Goal: Task Accomplishment & Management: Use online tool/utility

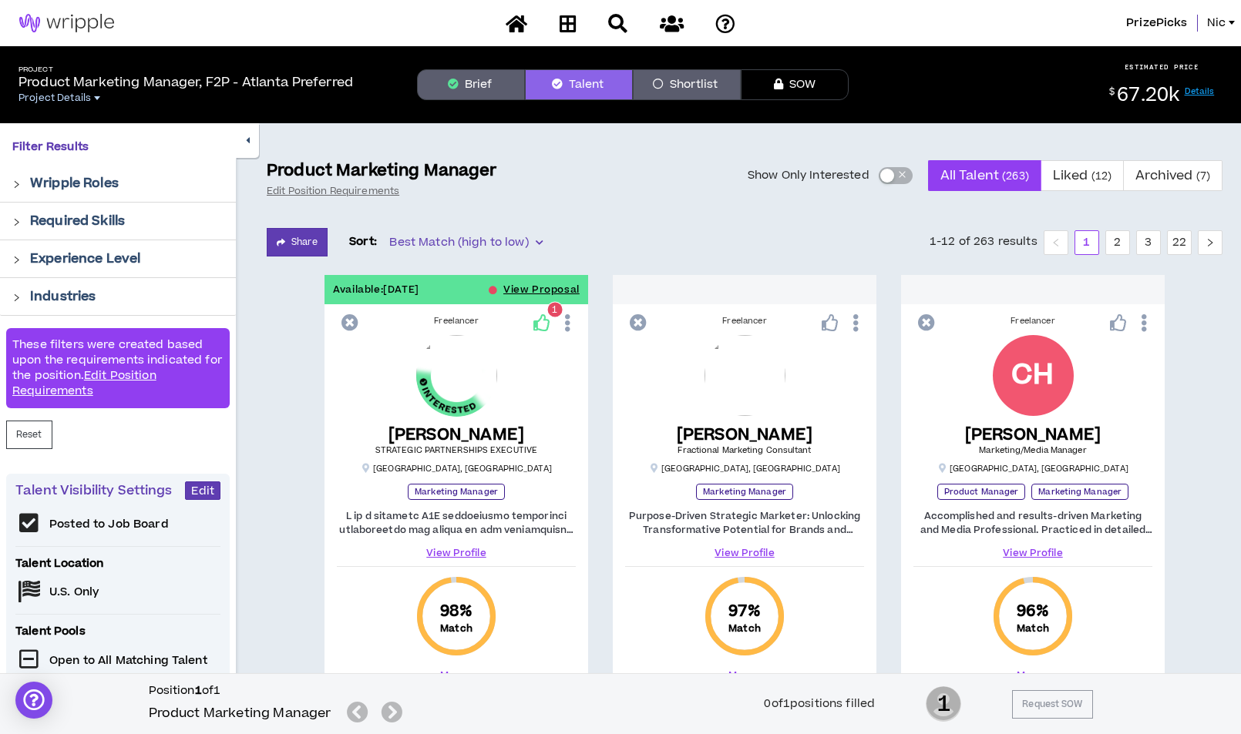
click at [75, 100] on span "Project Details" at bounding box center [54, 98] width 72 height 12
click at [117, 86] on p "Product Marketing Manager, F2P - Atlanta Preferred" at bounding box center [185, 82] width 334 height 18
click at [42, 103] on span "Project Details" at bounding box center [54, 98] width 72 height 12
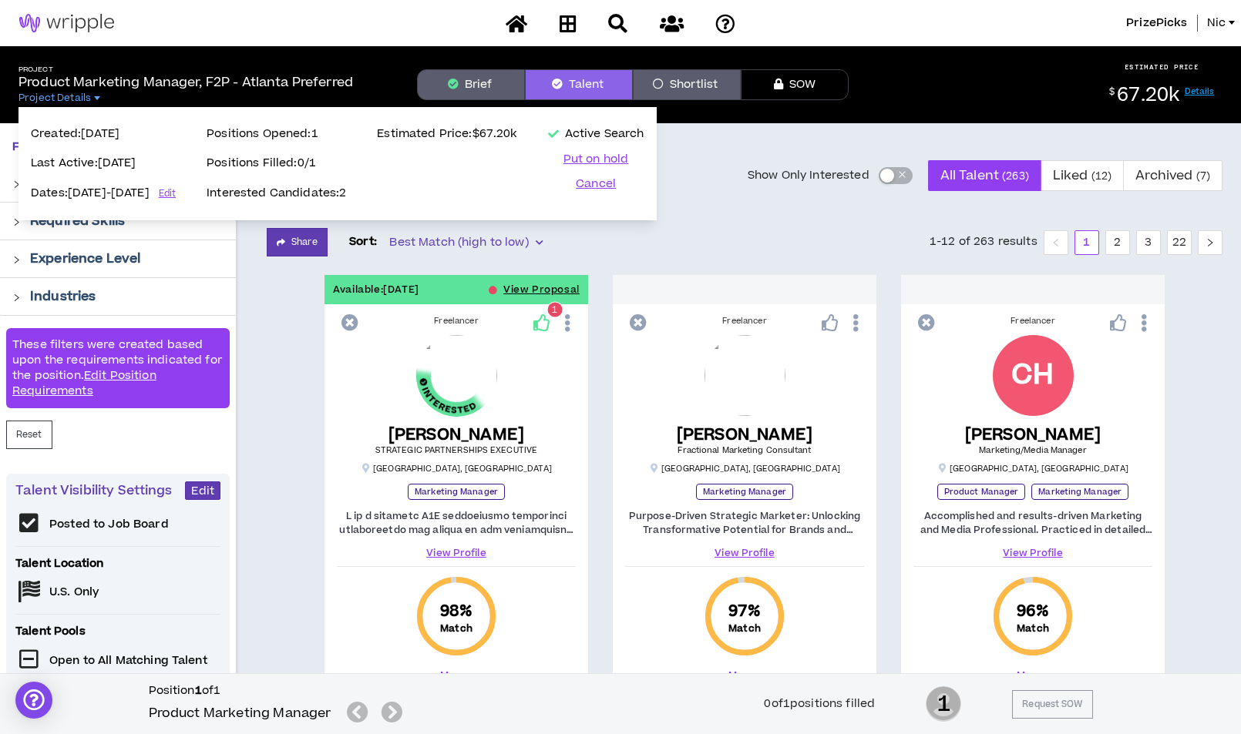
click at [115, 76] on p "Product Marketing Manager, F2P - Atlanta Preferred" at bounding box center [185, 82] width 334 height 18
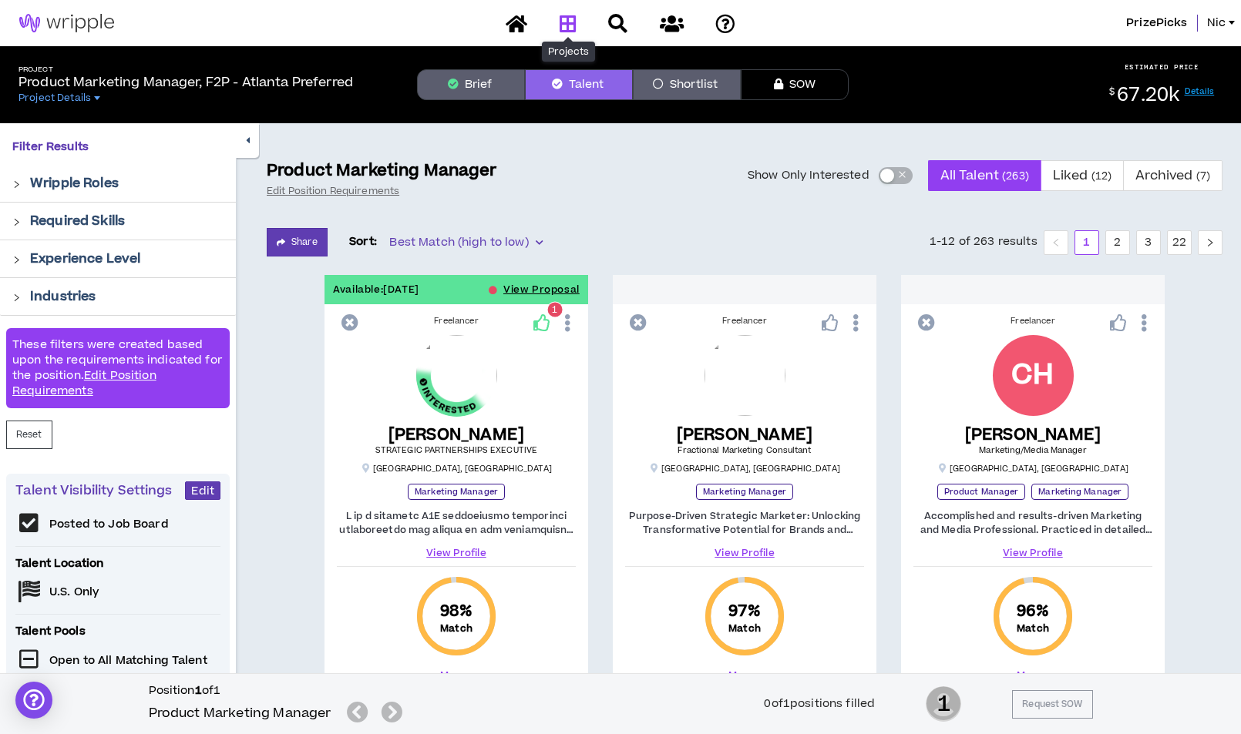
click at [571, 22] on icon at bounding box center [567, 23] width 17 height 19
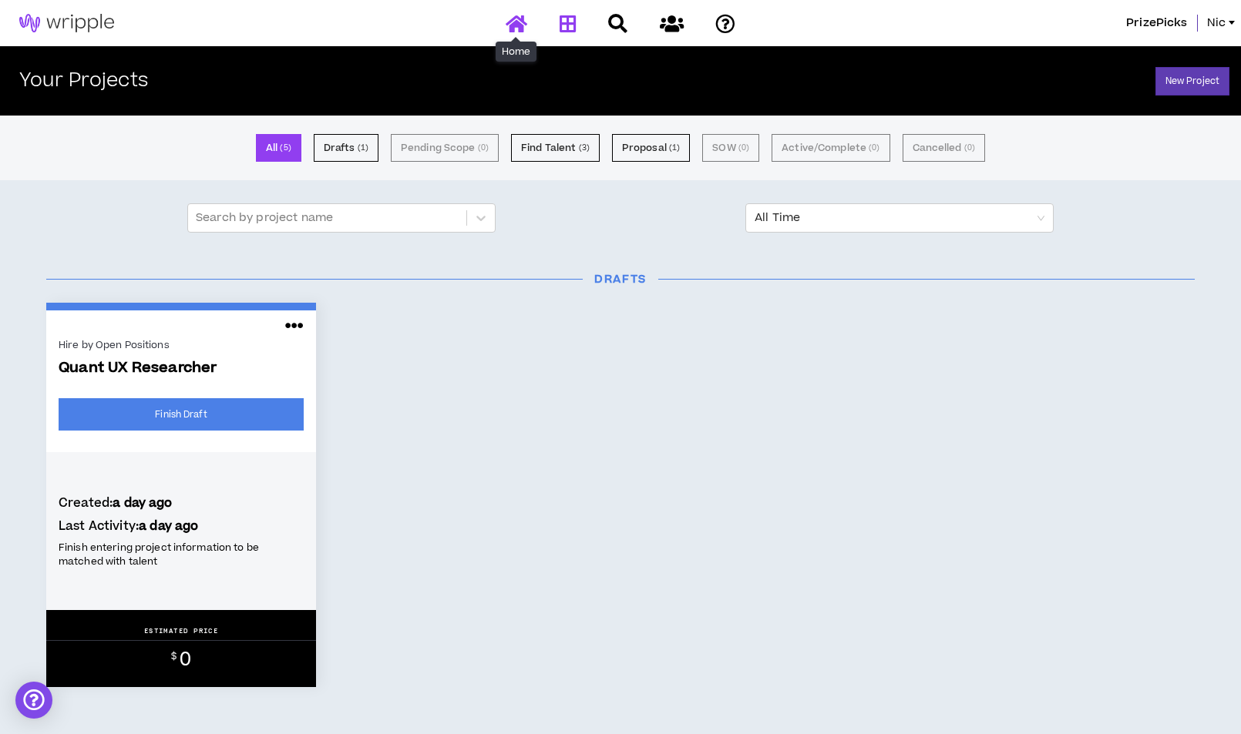
click at [516, 24] on icon at bounding box center [517, 23] width 22 height 19
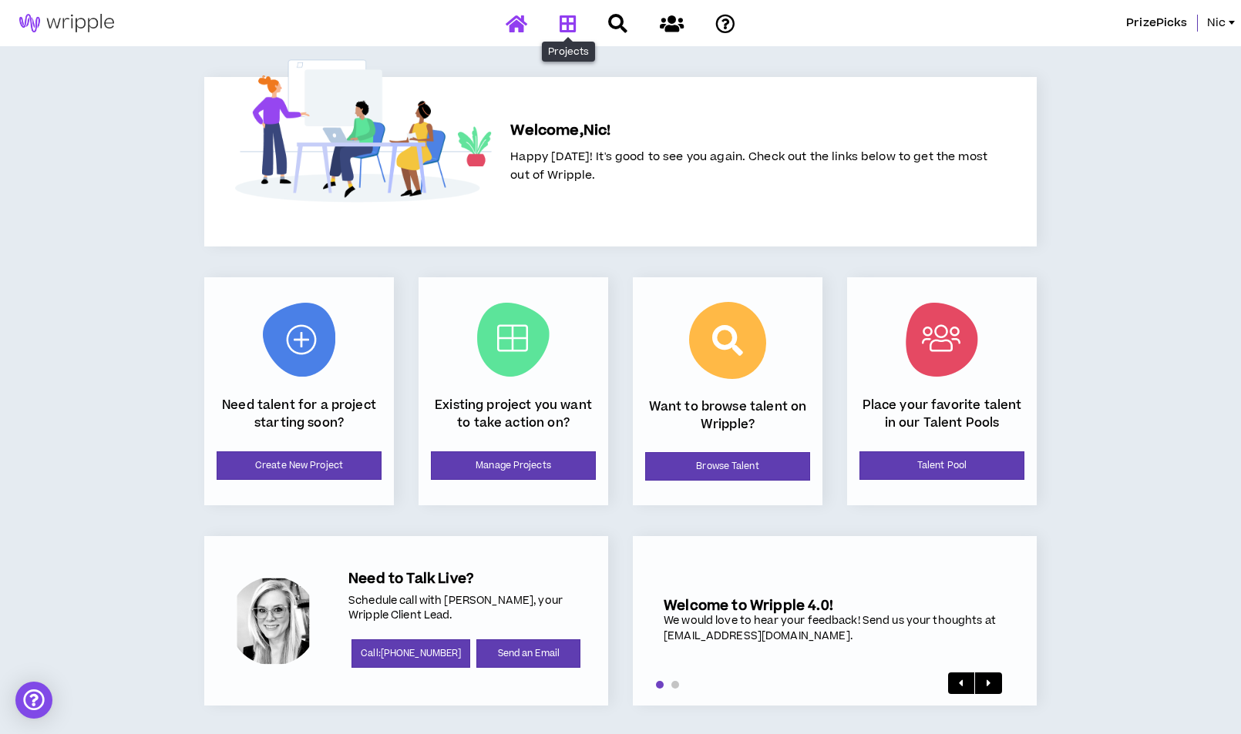
click at [579, 25] on link at bounding box center [568, 23] width 25 height 27
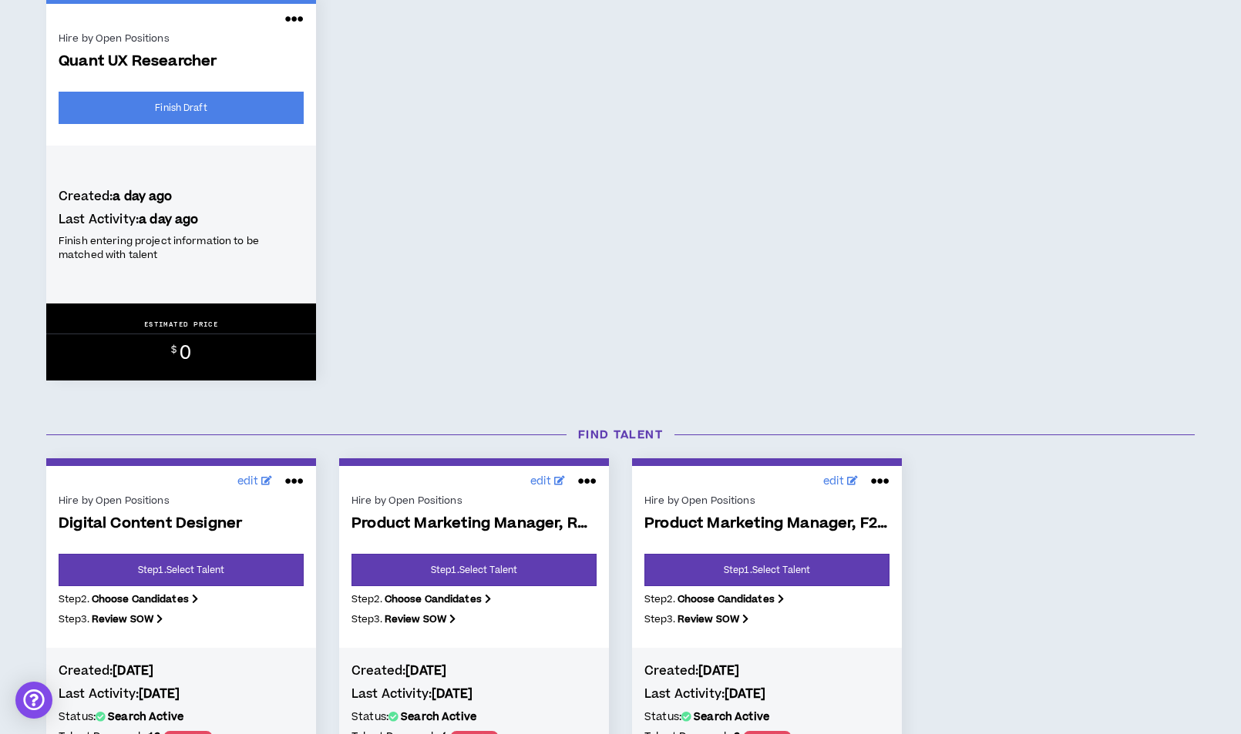
scroll to position [211, 0]
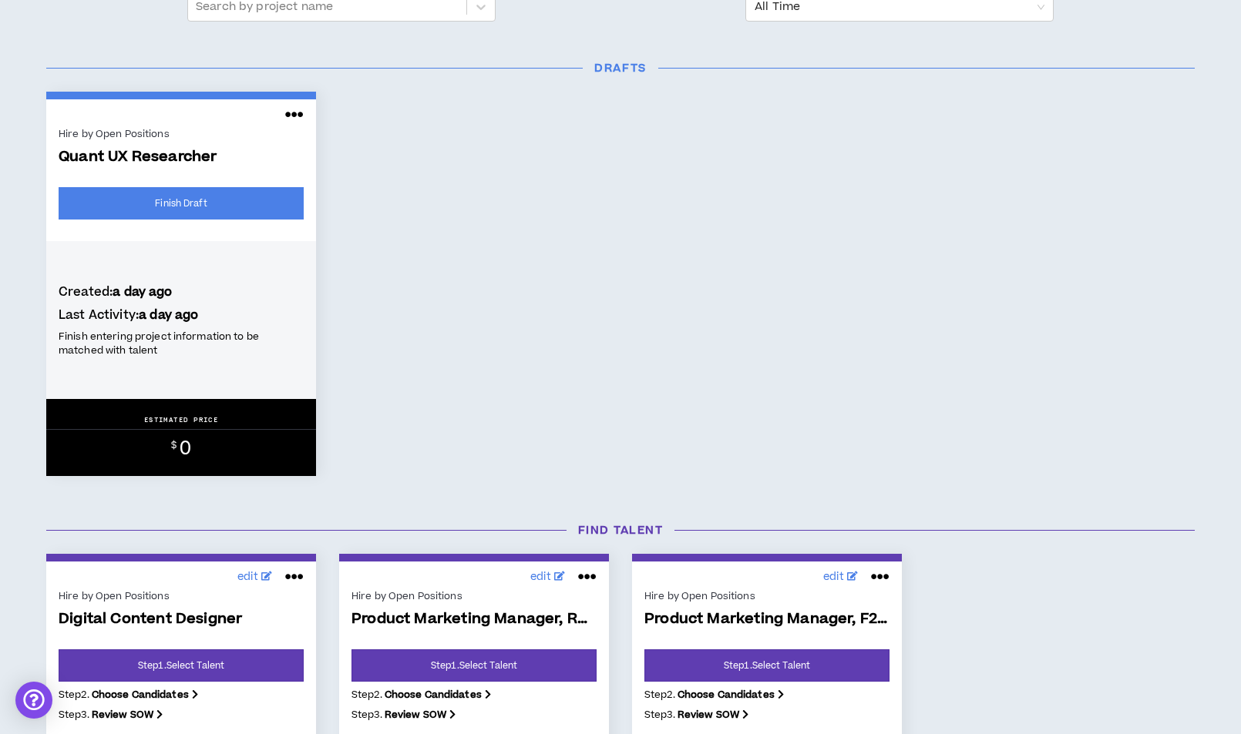
drag, startPoint x: 109, startPoint y: 321, endPoint x: 113, endPoint y: 238, distance: 83.4
click at [109, 321] on h4 "Last Activity: a day ago" at bounding box center [181, 315] width 245 height 17
click at [294, 113] on icon at bounding box center [294, 114] width 18 height 25
click at [607, 196] on div "Hire by Open Positions Quant UX Researcher Finish Draft Created: a day ago Last…" at bounding box center [620, 284] width 1171 height 385
click at [166, 158] on span "Quant UX Researcher" at bounding box center [181, 158] width 245 height 18
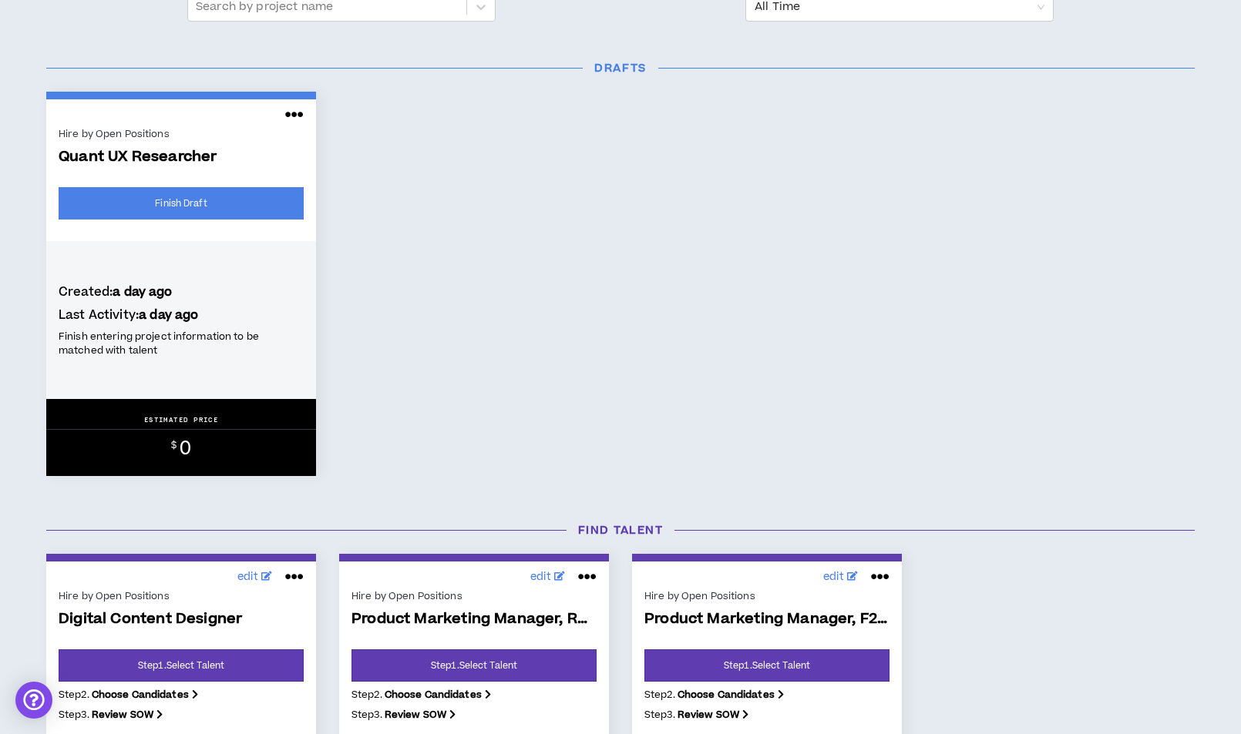
click at [117, 315] on h4 "Last Activity: a day ago" at bounding box center [181, 315] width 245 height 17
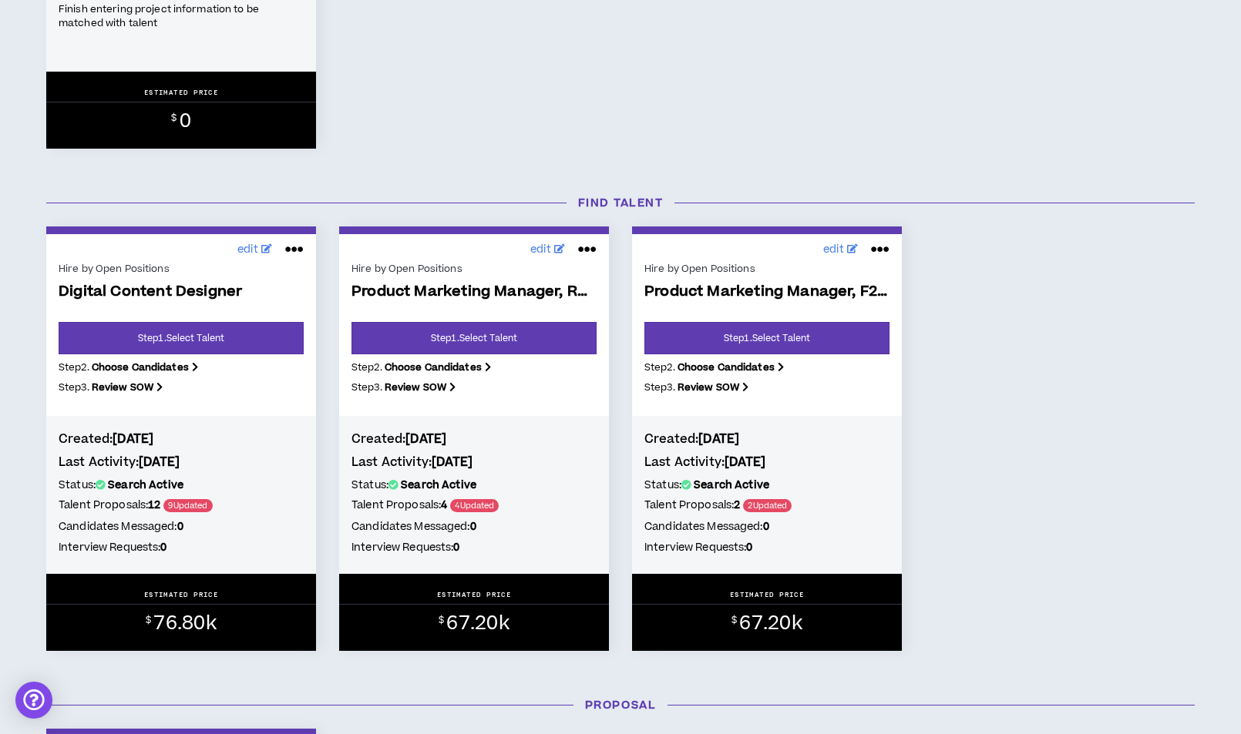
scroll to position [541, 0]
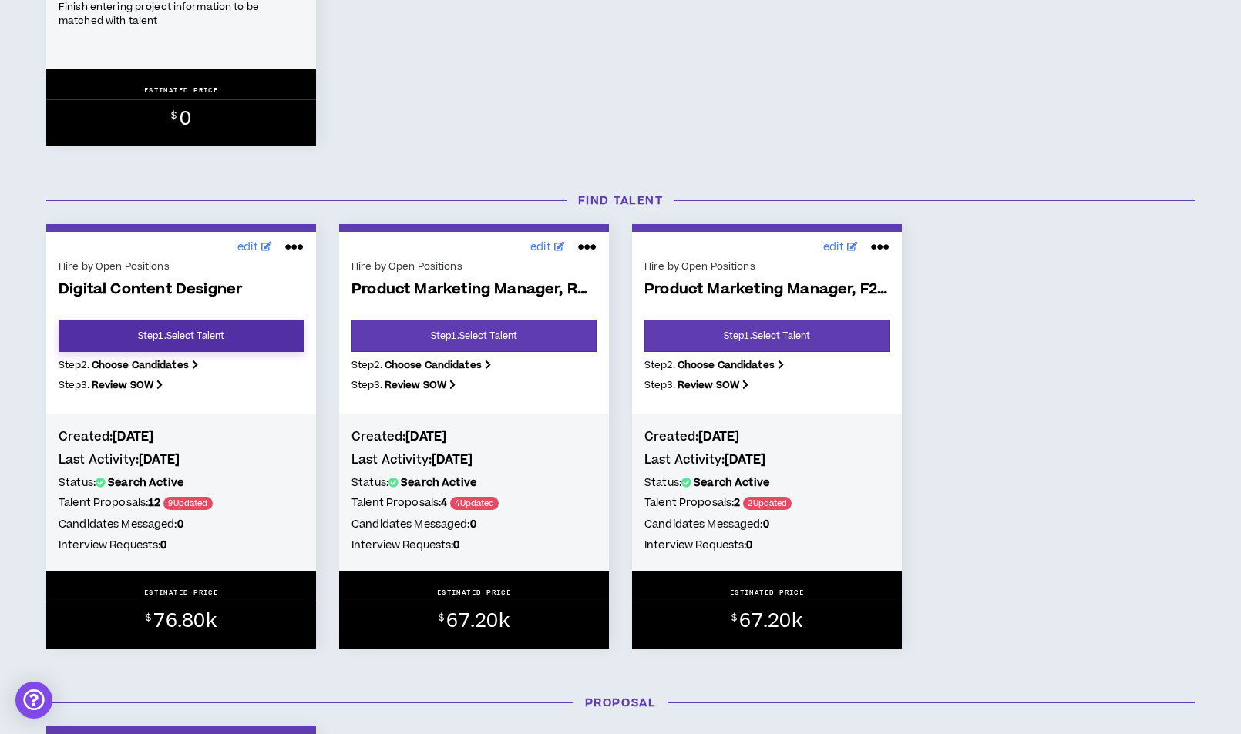
click at [161, 334] on link "Step 1 . Select Talent" at bounding box center [181, 336] width 245 height 32
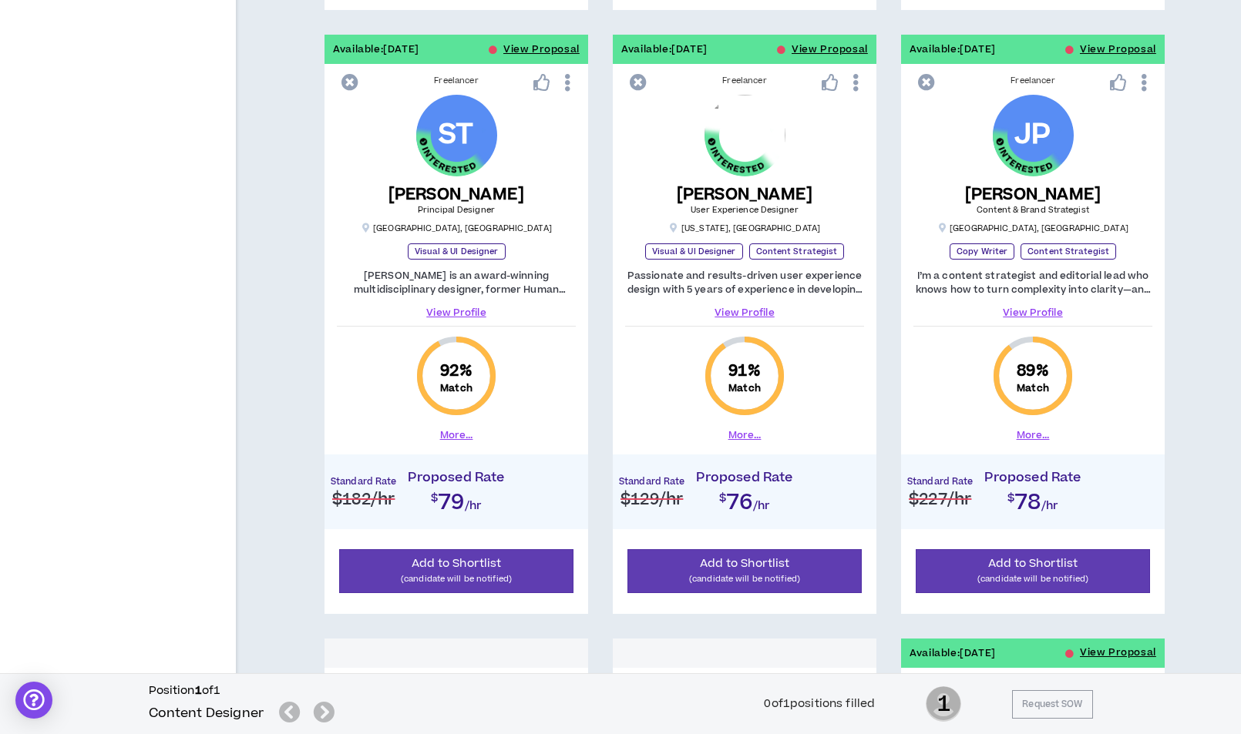
scroll to position [845, 0]
click at [734, 309] on link "View Profile" at bounding box center [744, 312] width 239 height 14
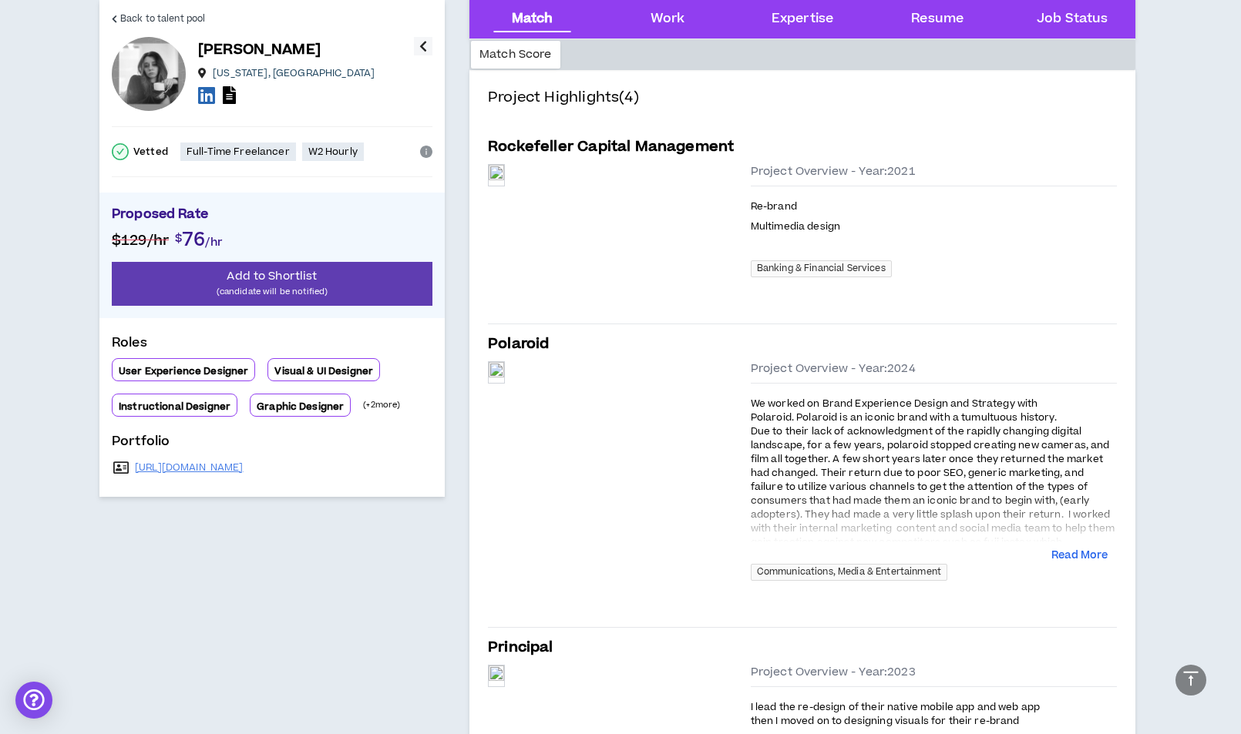
scroll to position [758, 0]
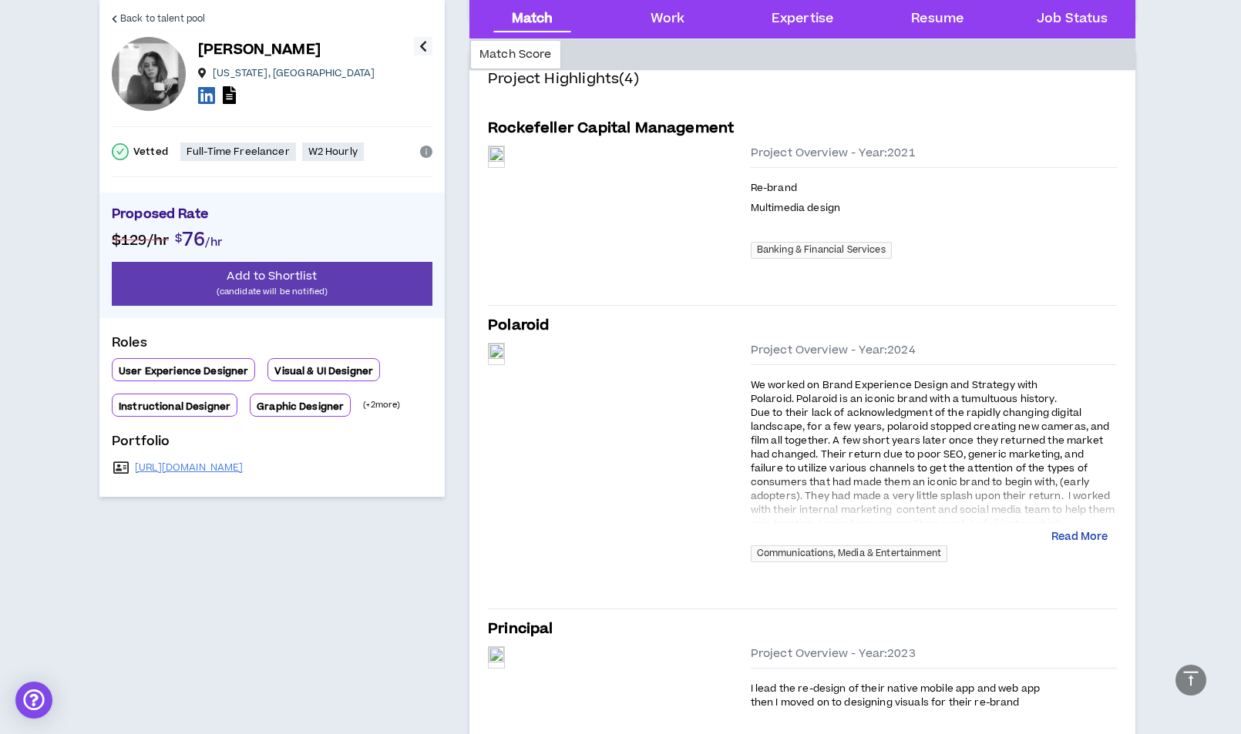
click at [1077, 546] on button "Read More" at bounding box center [1079, 537] width 56 height 15
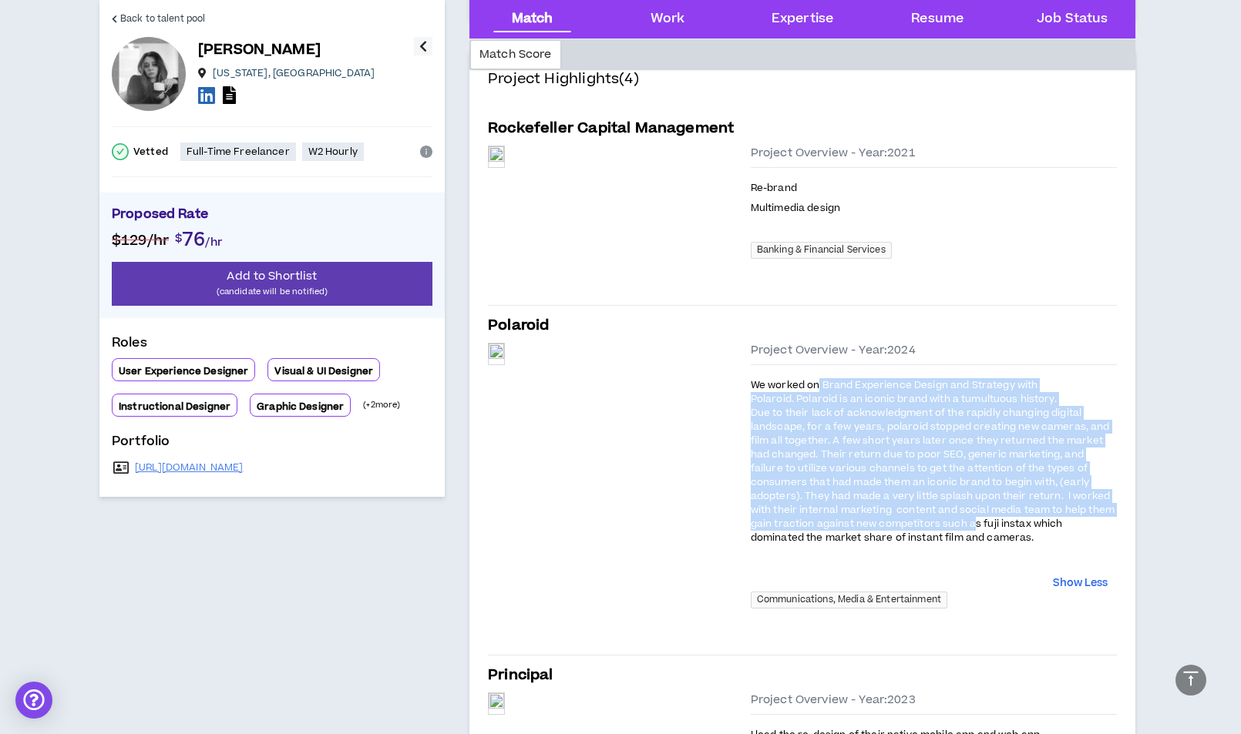
drag, startPoint x: 895, startPoint y: 415, endPoint x: 893, endPoint y: 555, distance: 140.3
click at [949, 545] on span "We worked on Brand Experience Design and Strategy with Polaroid. Polaroid is an…" at bounding box center [933, 461] width 364 height 166
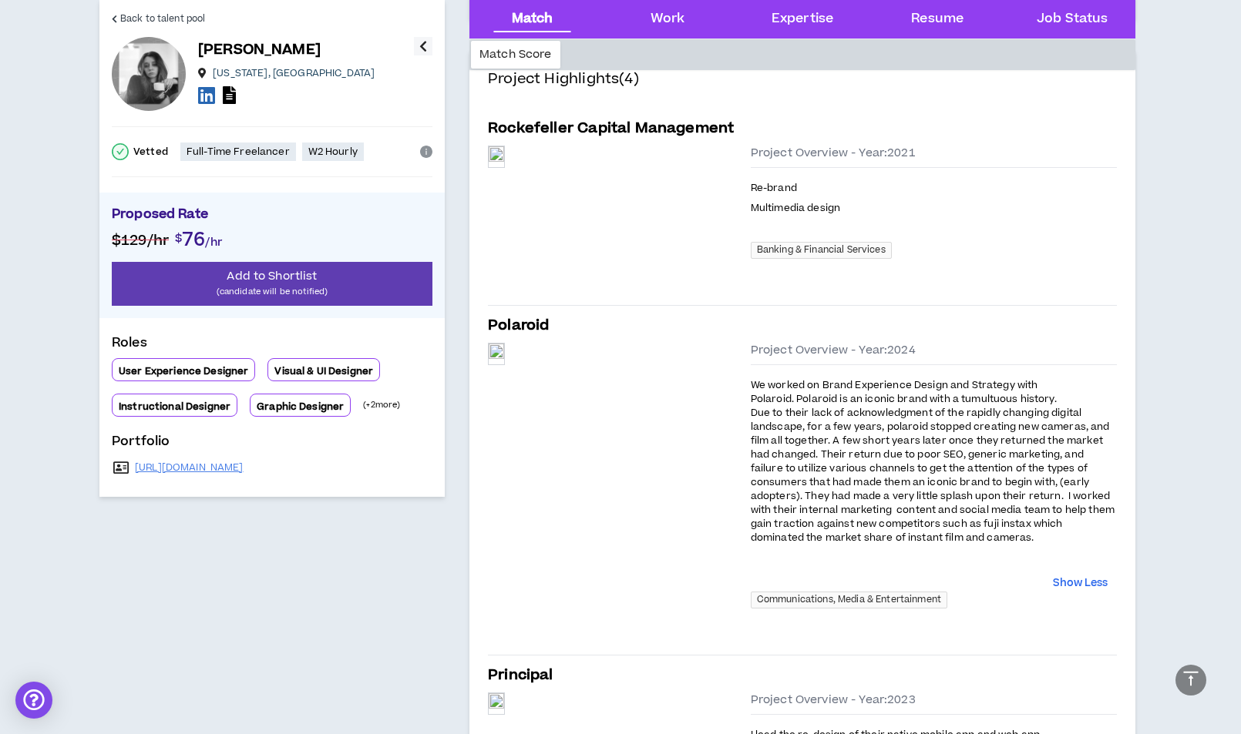
click at [650, 563] on div "Preview Preview Project Overview - Year: 2024 We worked on Brand Experience Des…" at bounding box center [802, 477] width 629 height 281
drag, startPoint x: 905, startPoint y: 411, endPoint x: 882, endPoint y: 452, distance: 46.3
click at [976, 437] on span "We worked on Brand Experience Design and Strategy with Polaroid. Polaroid is an…" at bounding box center [933, 461] width 364 height 166
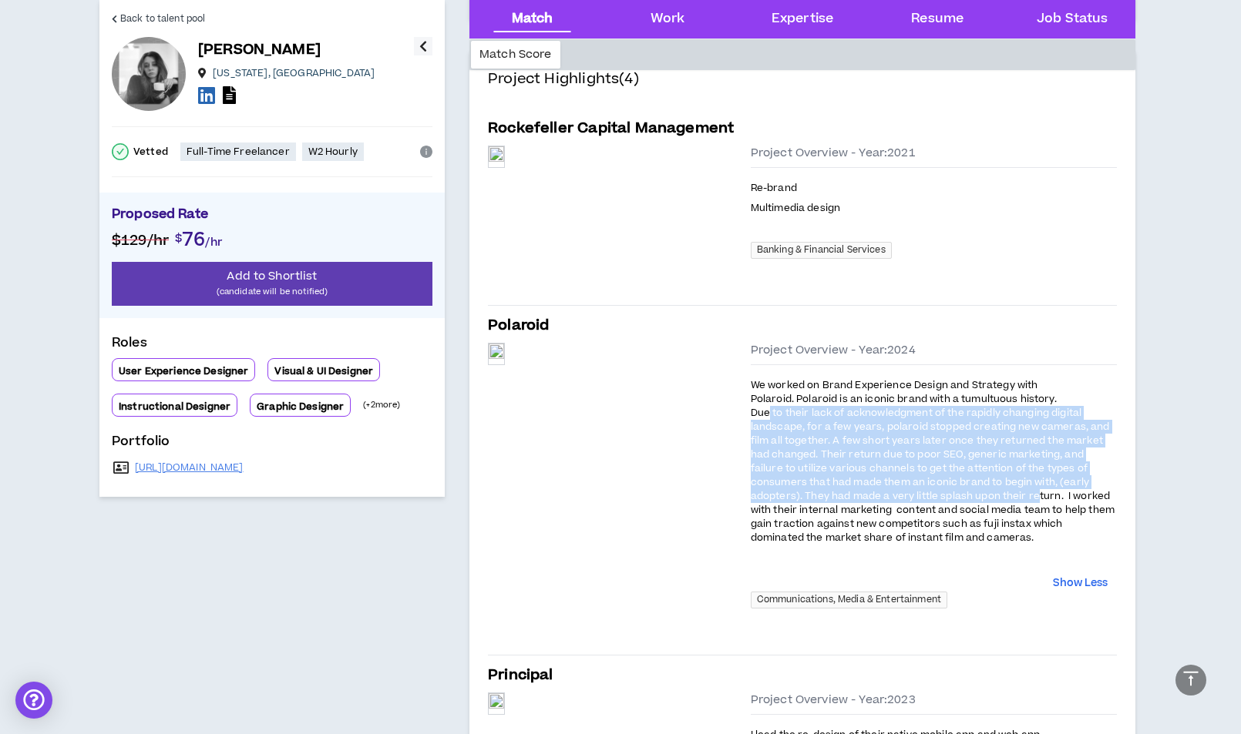
drag, startPoint x: 942, startPoint y: 430, endPoint x: 955, endPoint y: 515, distance: 85.8
click at [955, 515] on span "We worked on Brand Experience Design and Strategy with Polaroid. Polaroid is an…" at bounding box center [933, 461] width 364 height 166
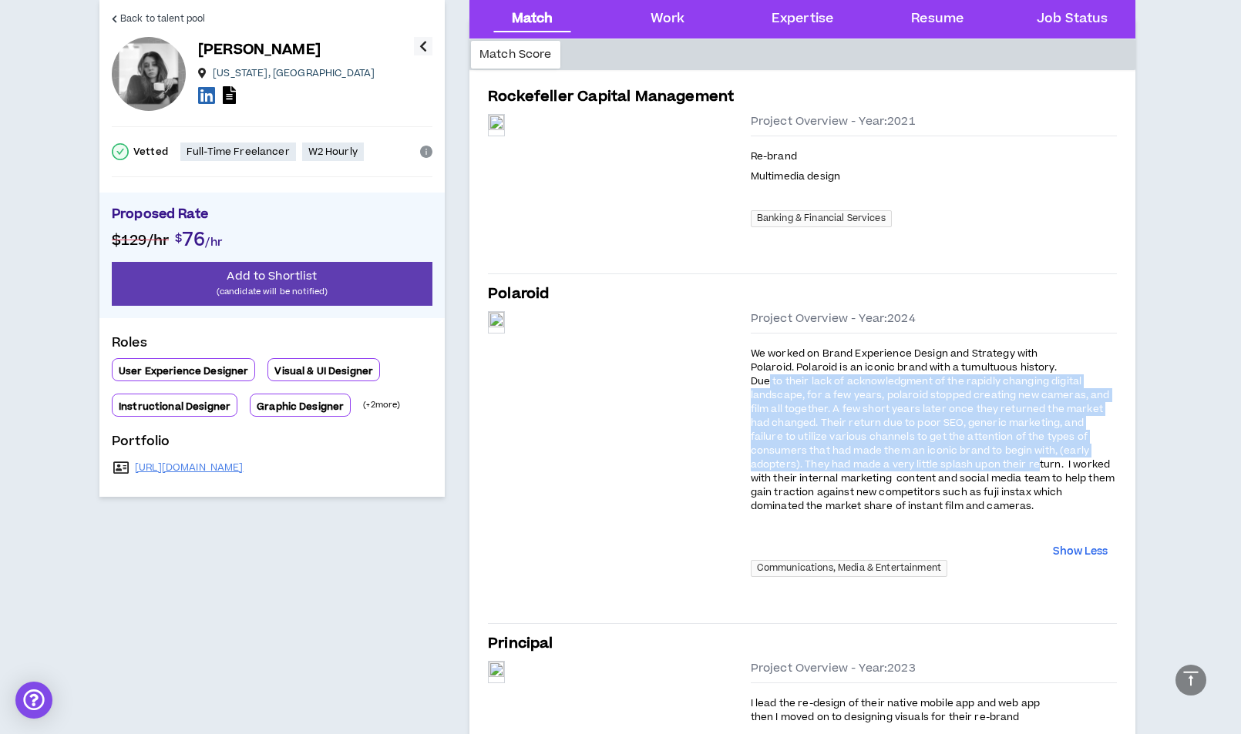
scroll to position [792, 0]
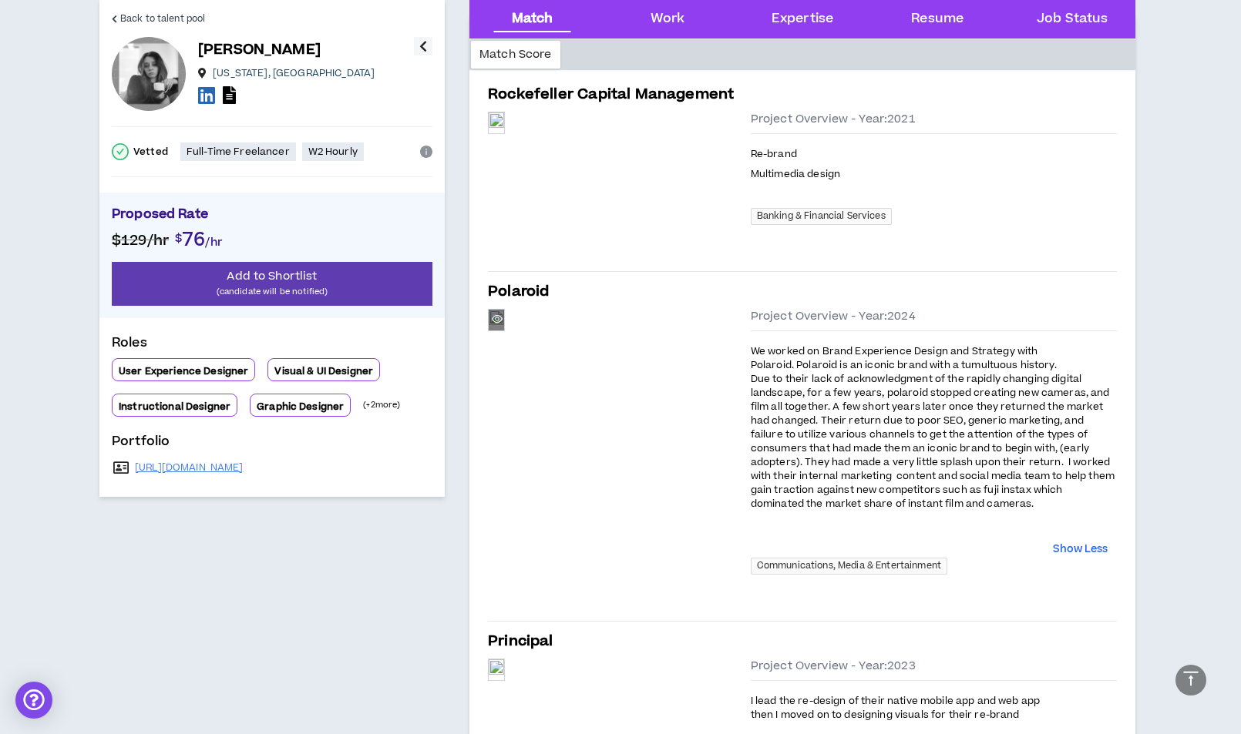
click at [504, 331] on div "Preview" at bounding box center [496, 320] width 15 height 21
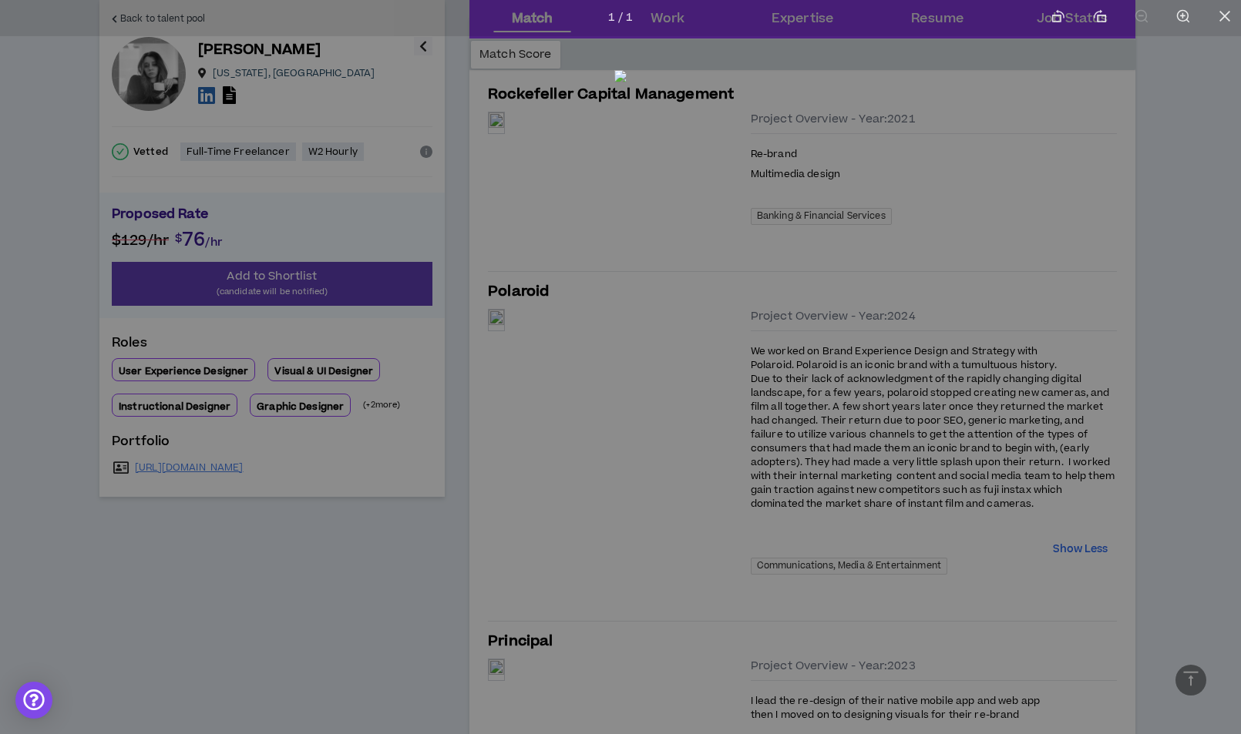
click at [1157, 519] on div at bounding box center [620, 367] width 1241 height 734
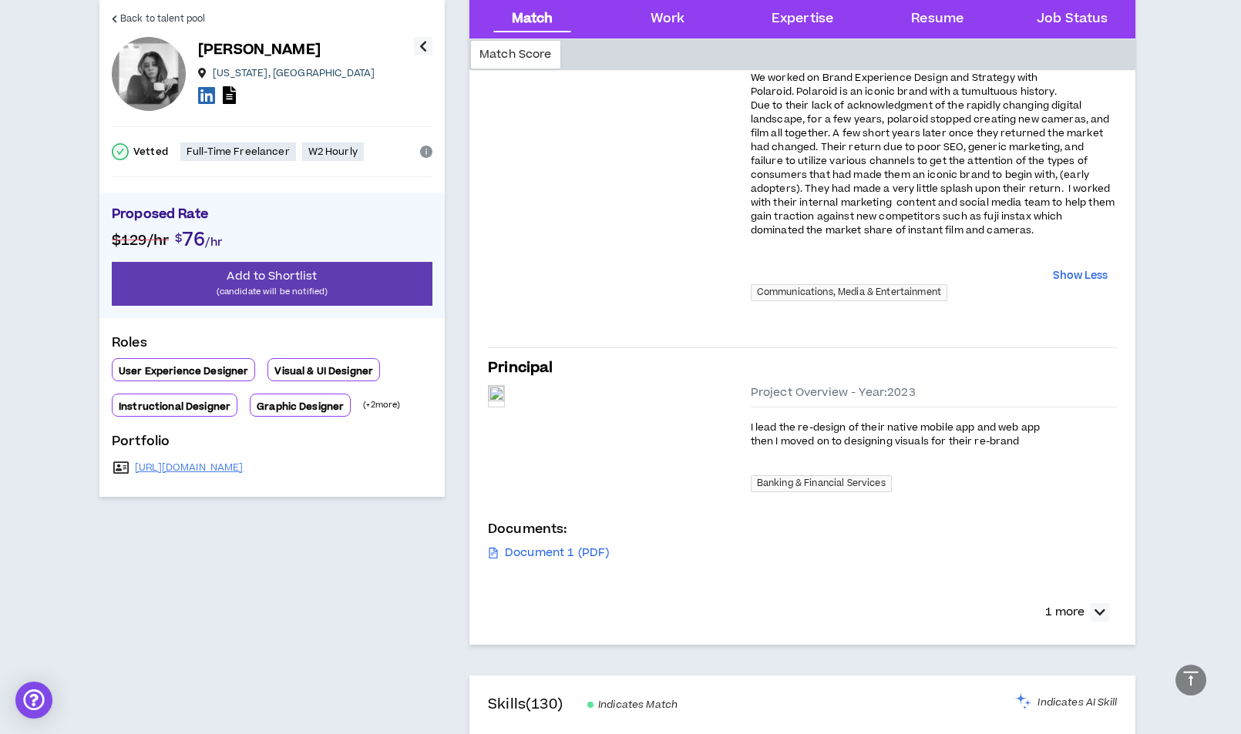
scroll to position [1270, 0]
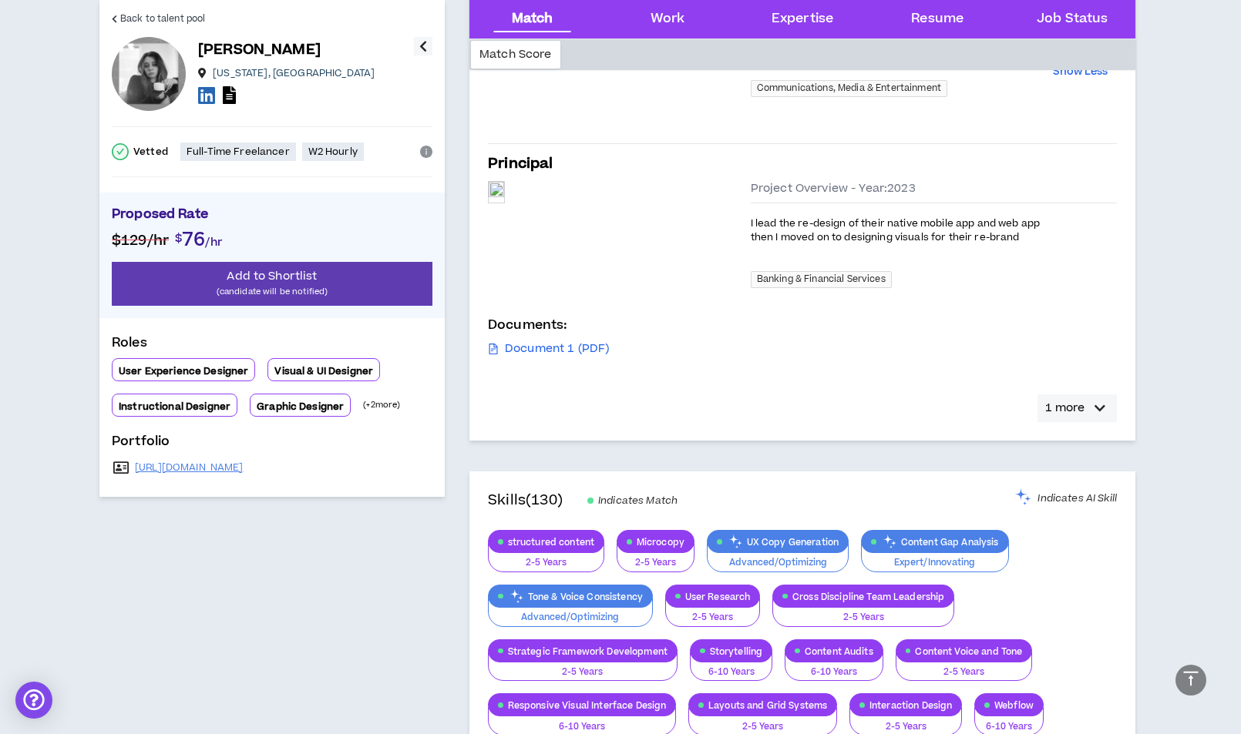
click at [1101, 418] on icon "button" at bounding box center [1099, 408] width 11 height 18
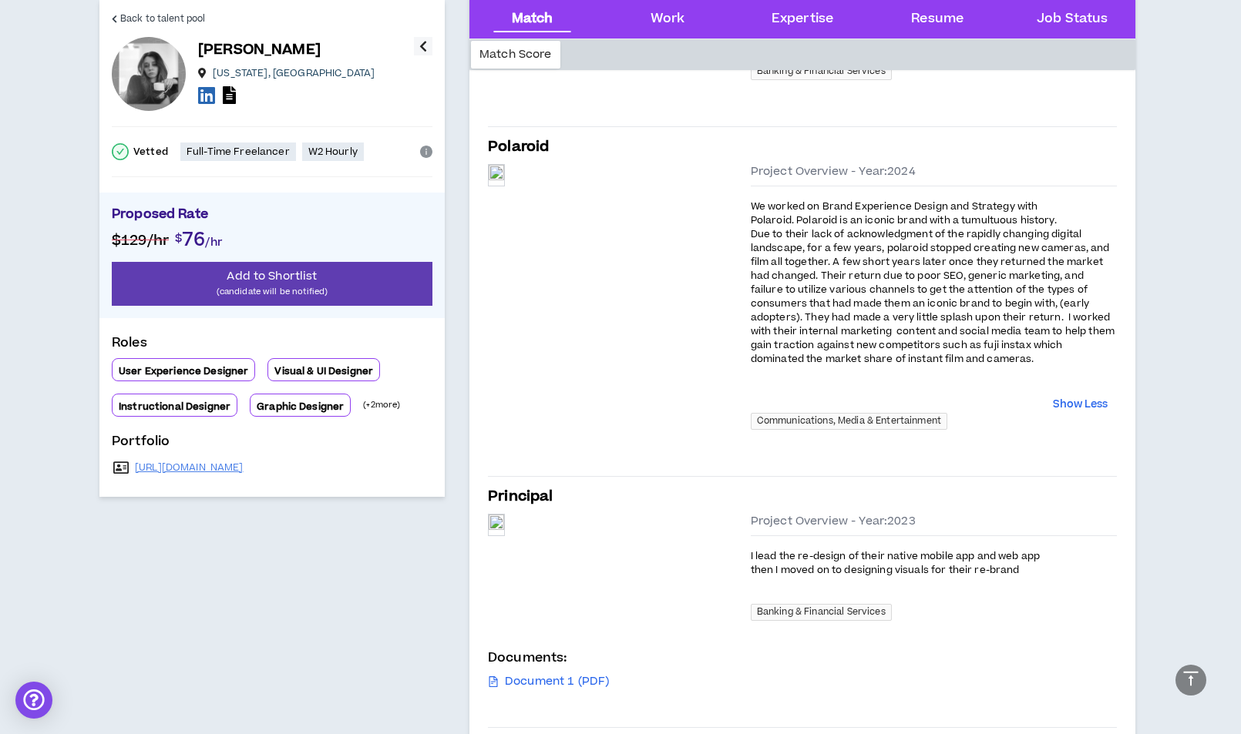
scroll to position [725, 0]
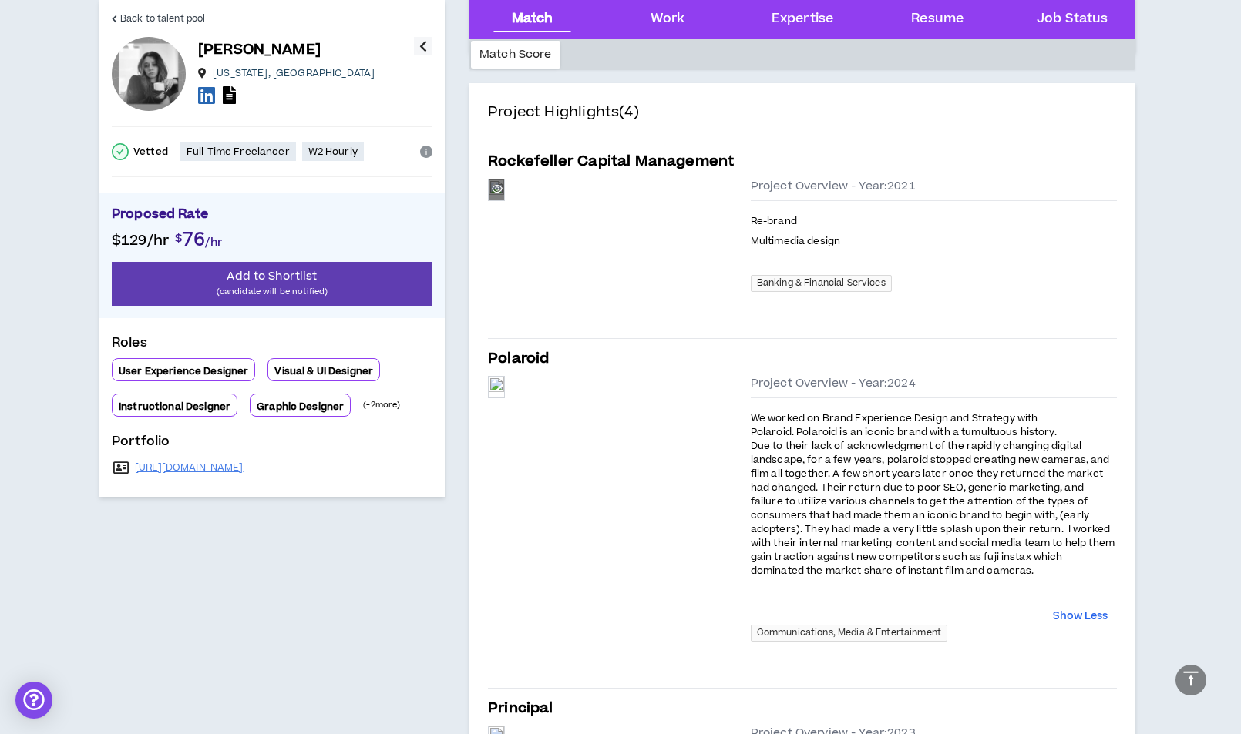
click at [504, 200] on div "Preview" at bounding box center [496, 190] width 15 height 21
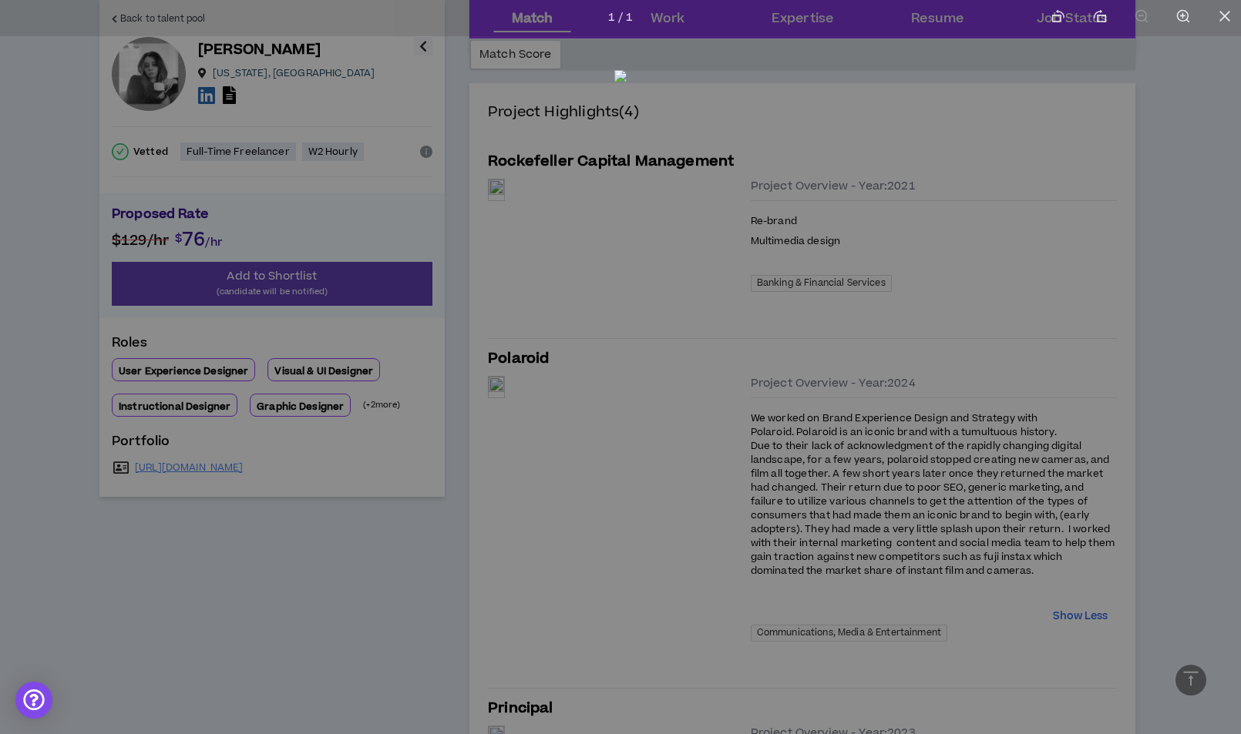
click at [626, 457] on img at bounding box center [620, 363] width 12 height 587
click at [626, 445] on img at bounding box center [620, 363] width 12 height 587
click at [1126, 440] on div at bounding box center [620, 367] width 1241 height 734
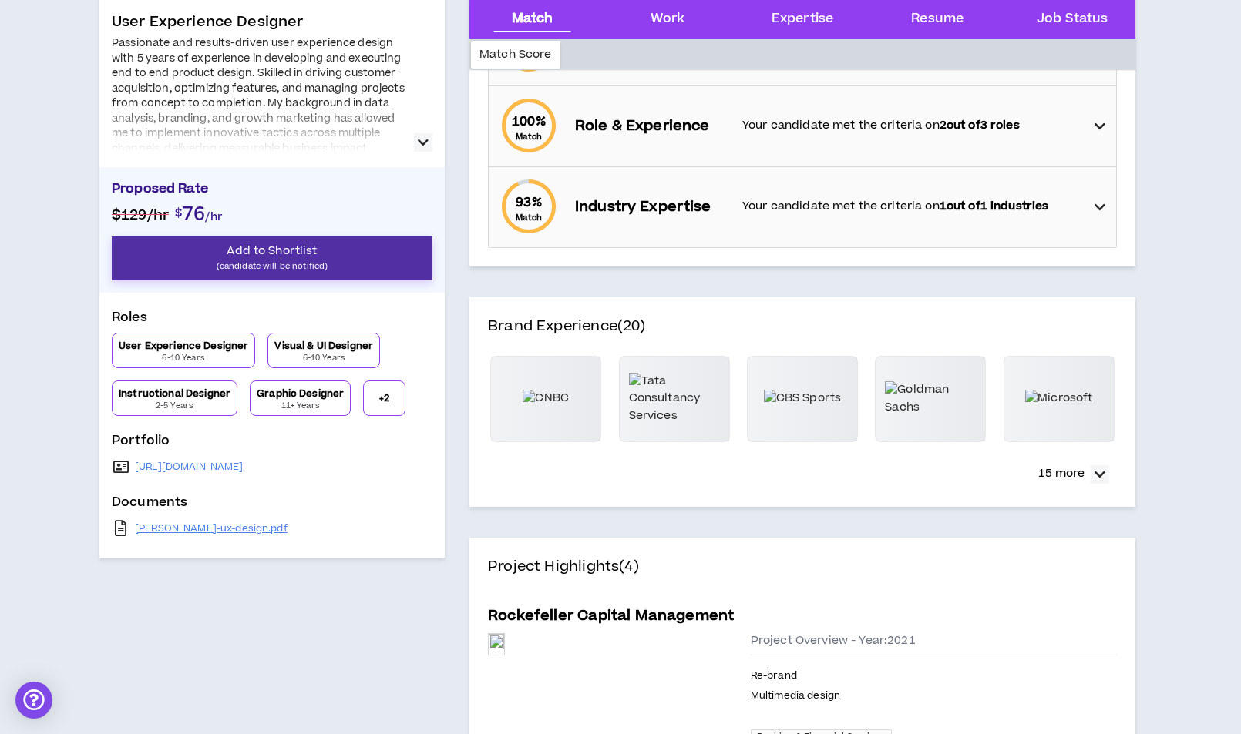
scroll to position [286, 0]
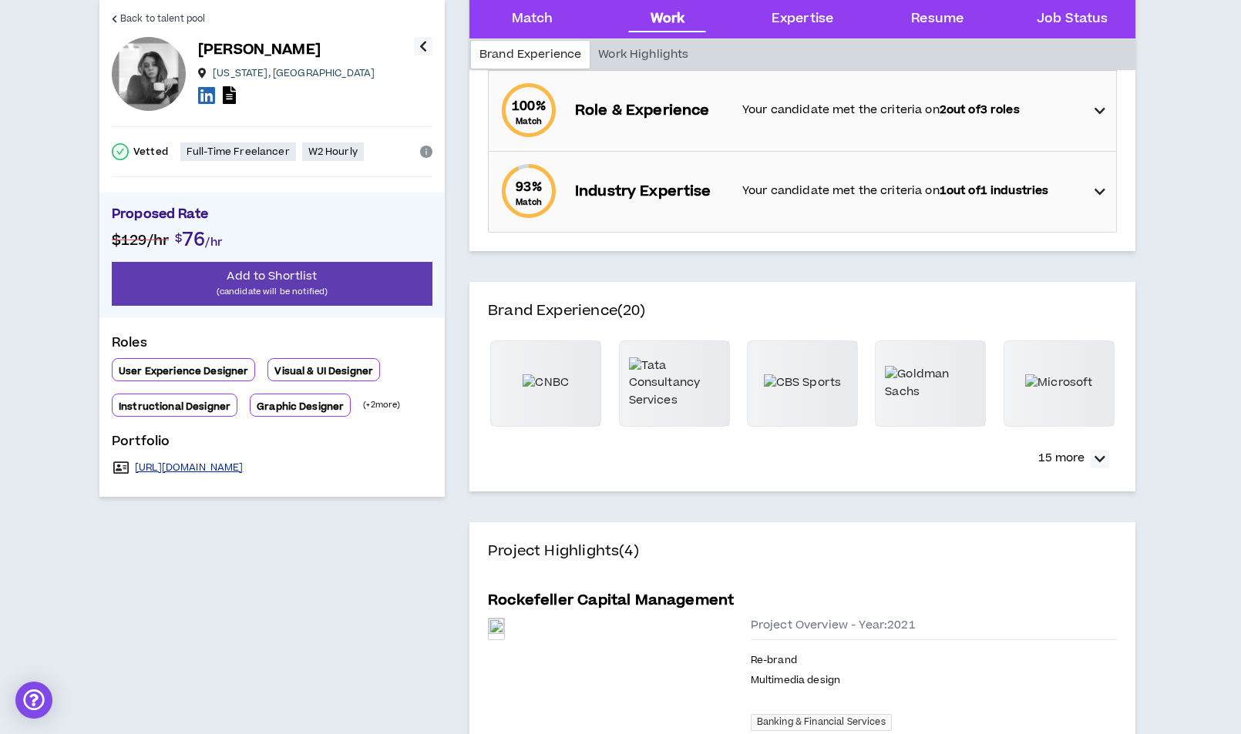
click at [226, 468] on link "[URL][DOMAIN_NAME]" at bounding box center [189, 468] width 109 height 12
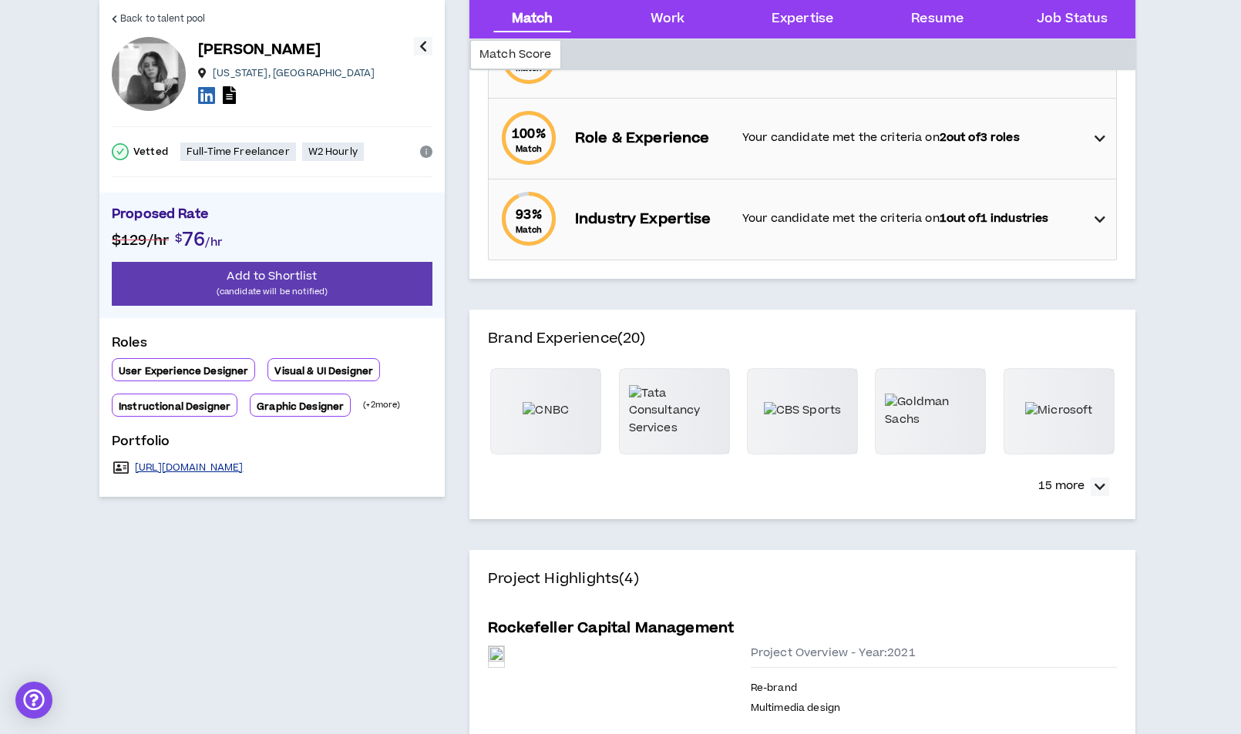
scroll to position [254, 0]
